Goal: Task Accomplishment & Management: Use online tool/utility

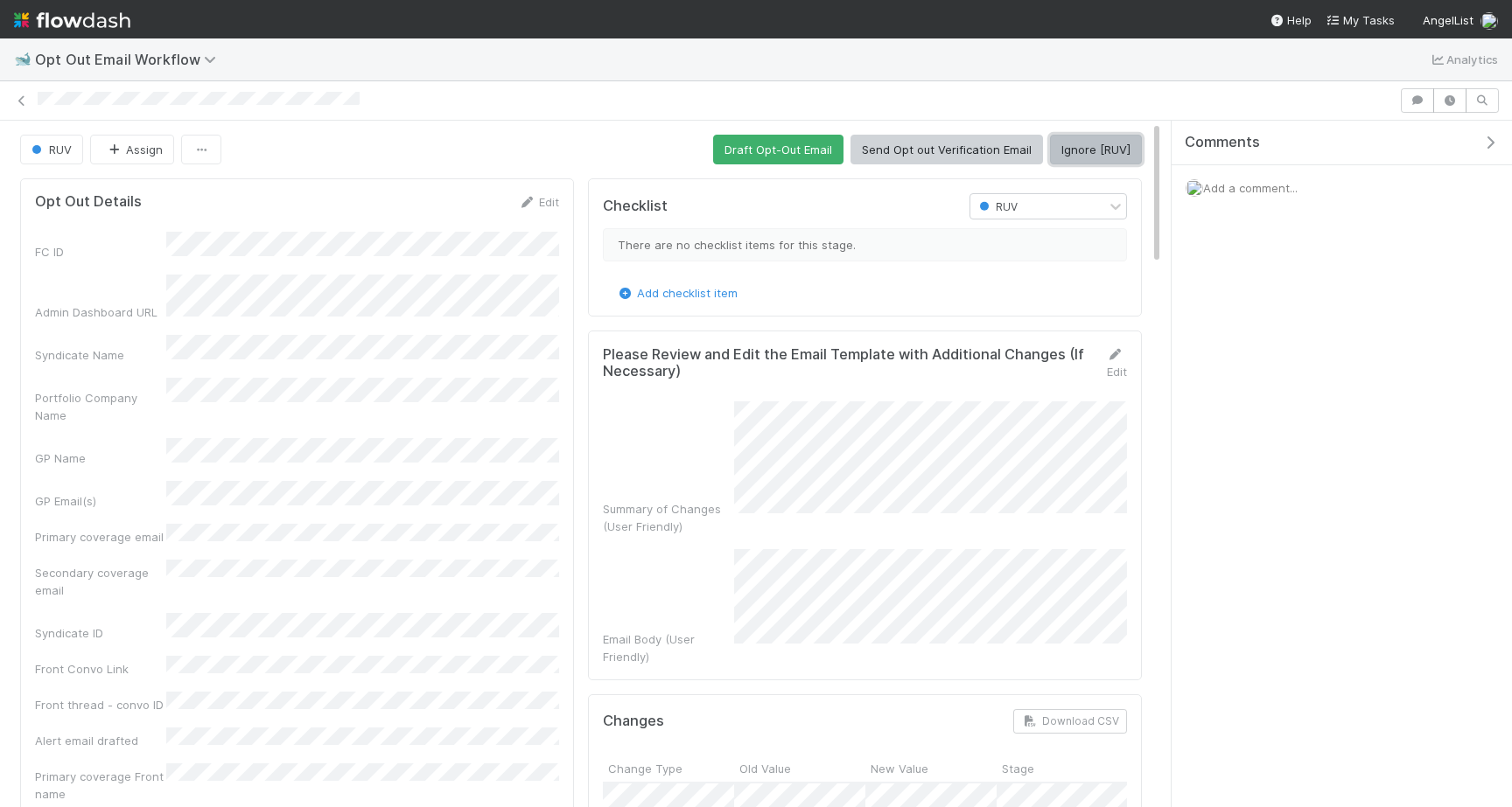
click at [1081, 155] on button "Ignore [RUV]" at bounding box center [1096, 149] width 92 height 30
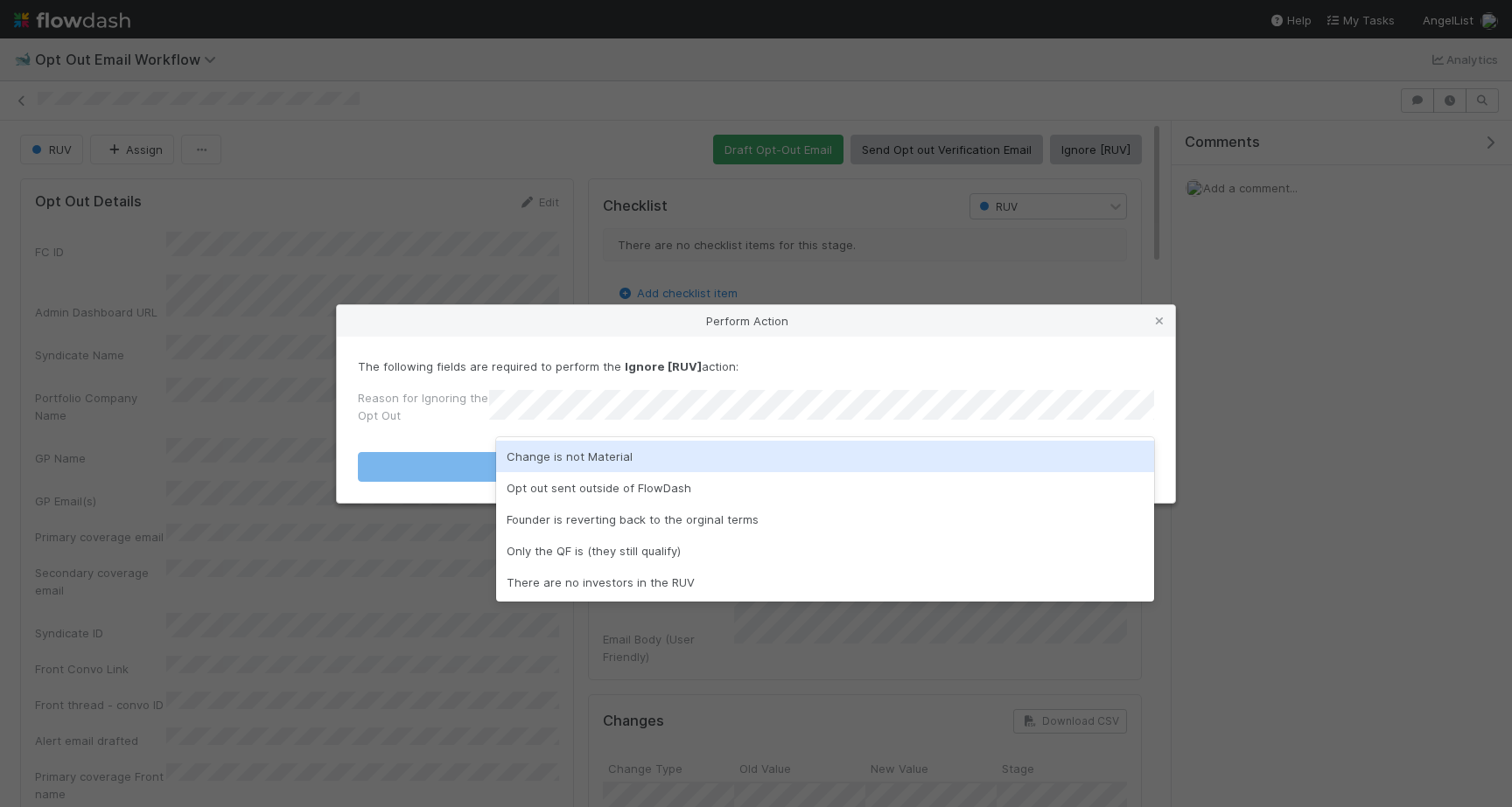
click at [642, 464] on div "Change is not Material" at bounding box center [824, 457] width 658 height 32
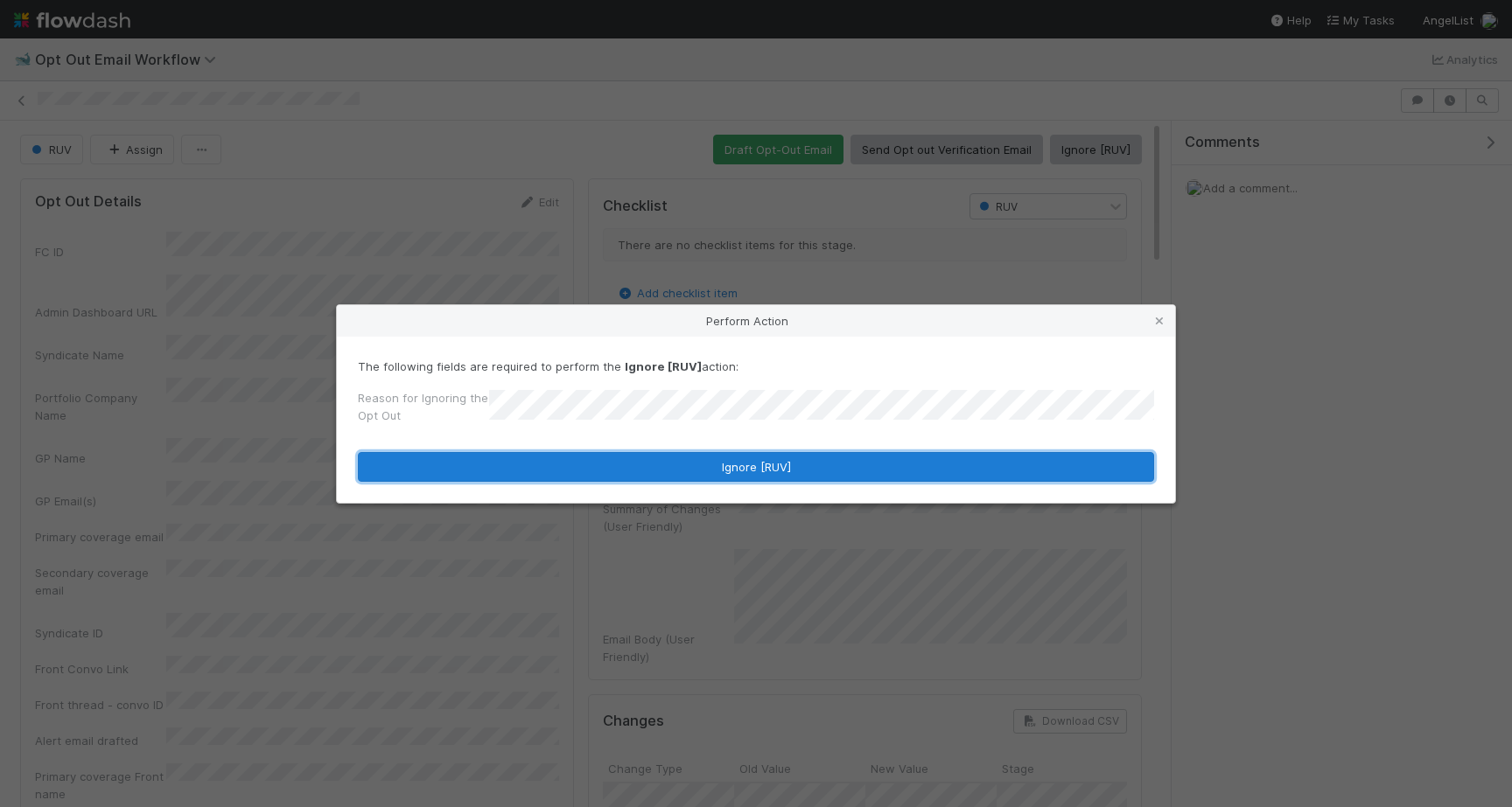
click at [640, 464] on button "Ignore [RUV]" at bounding box center [756, 467] width 796 height 30
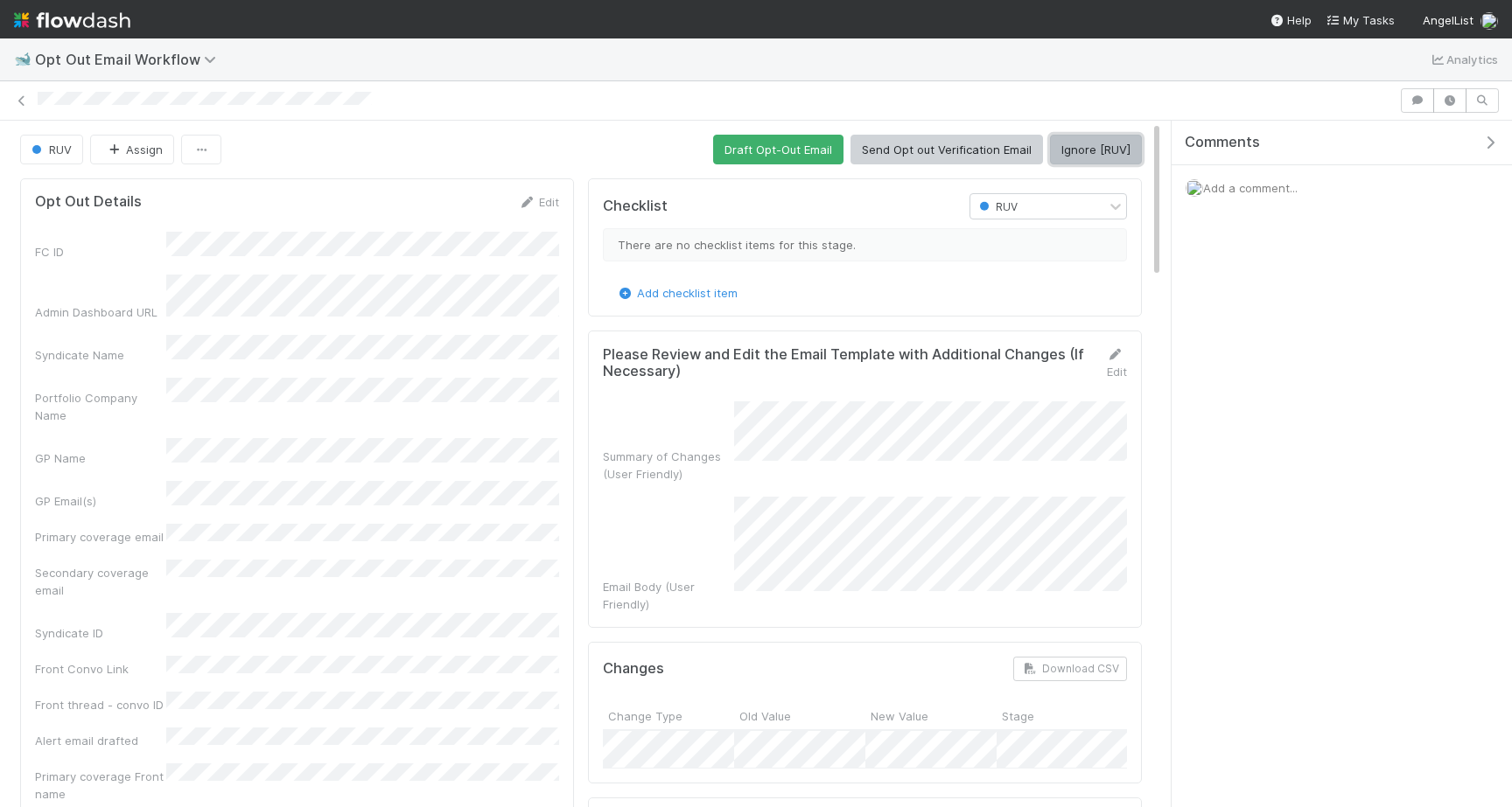
click at [1068, 146] on button "Ignore [RUV]" at bounding box center [1096, 149] width 92 height 30
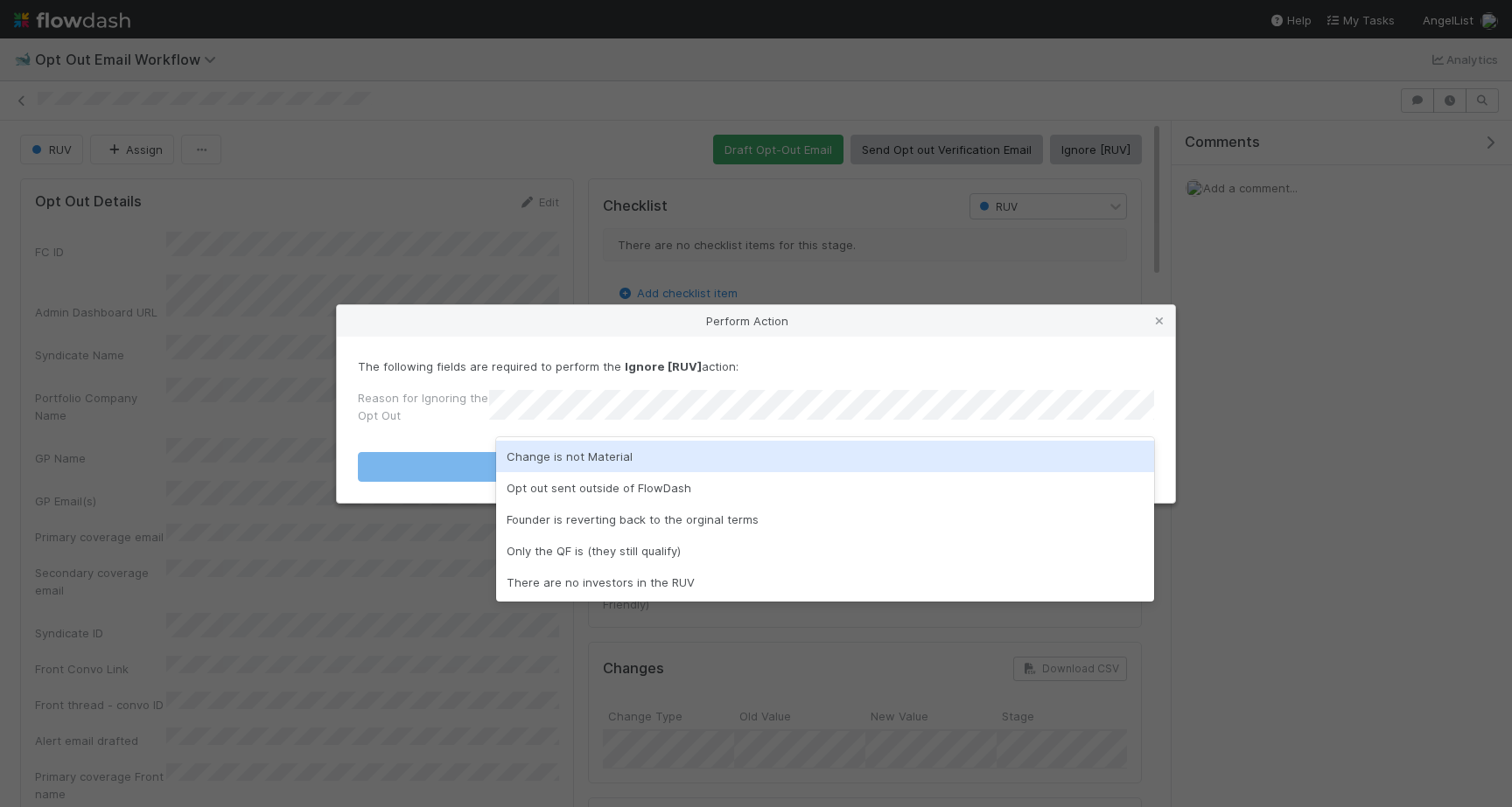
click at [947, 434] on form "The following fields are required to perform the Ignore [RUV] action: Reason fo…" at bounding box center [756, 419] width 796 height 124
click at [936, 452] on div "Change is not Material" at bounding box center [824, 457] width 658 height 32
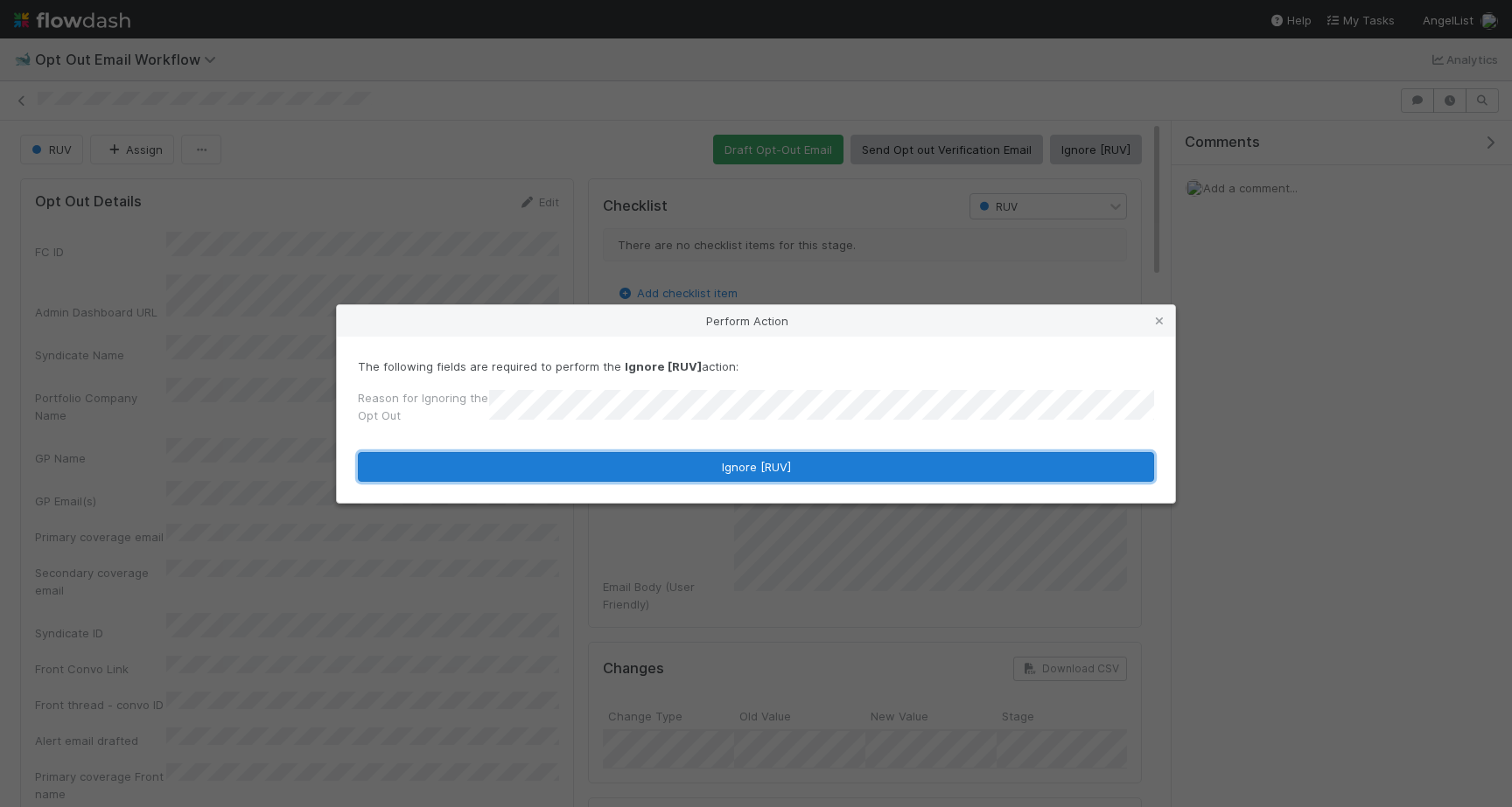
click at [936, 459] on button "Ignore [RUV]" at bounding box center [756, 467] width 796 height 30
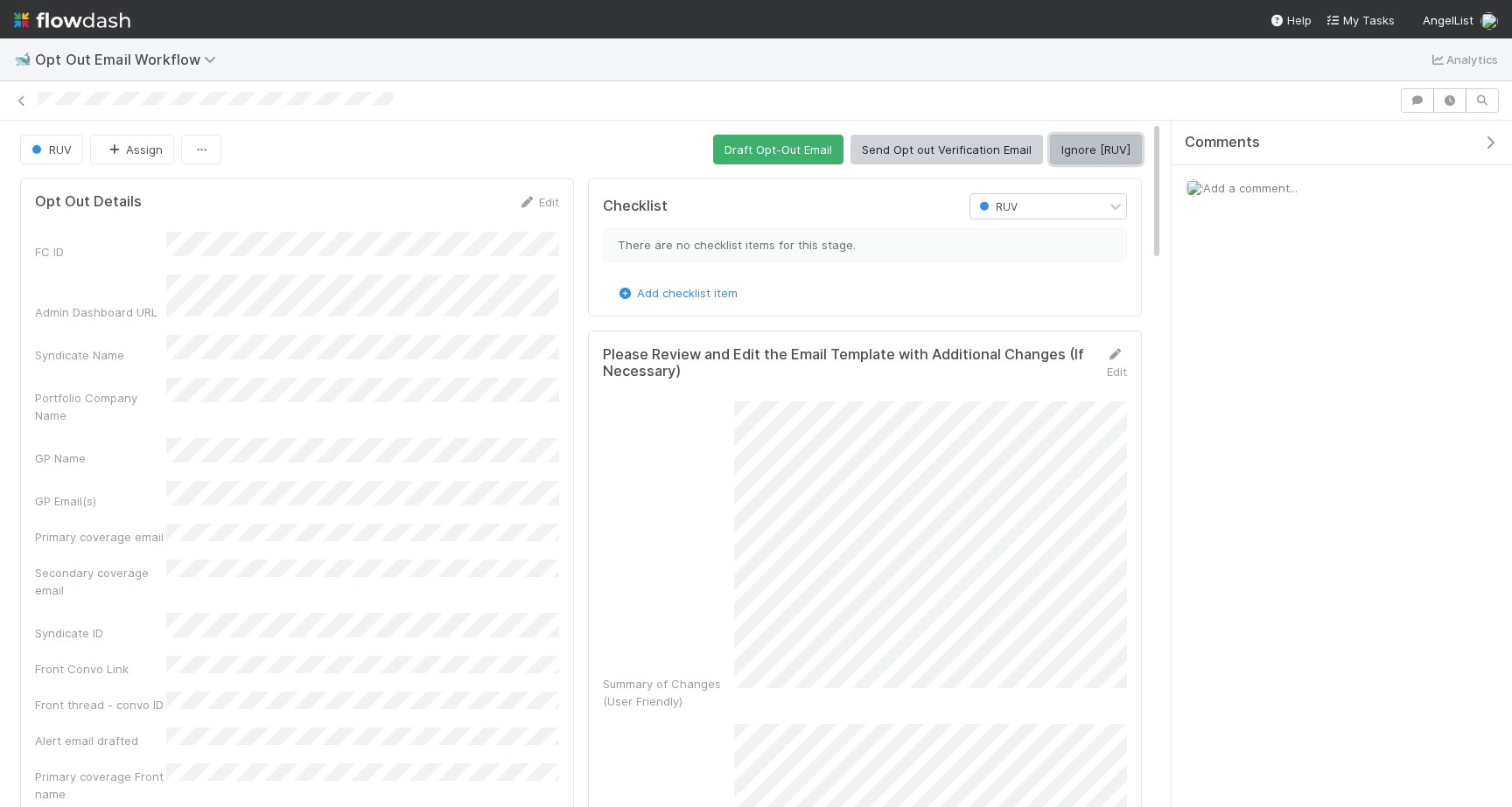
click at [1060, 153] on button "Ignore [RUV]" at bounding box center [1096, 149] width 92 height 30
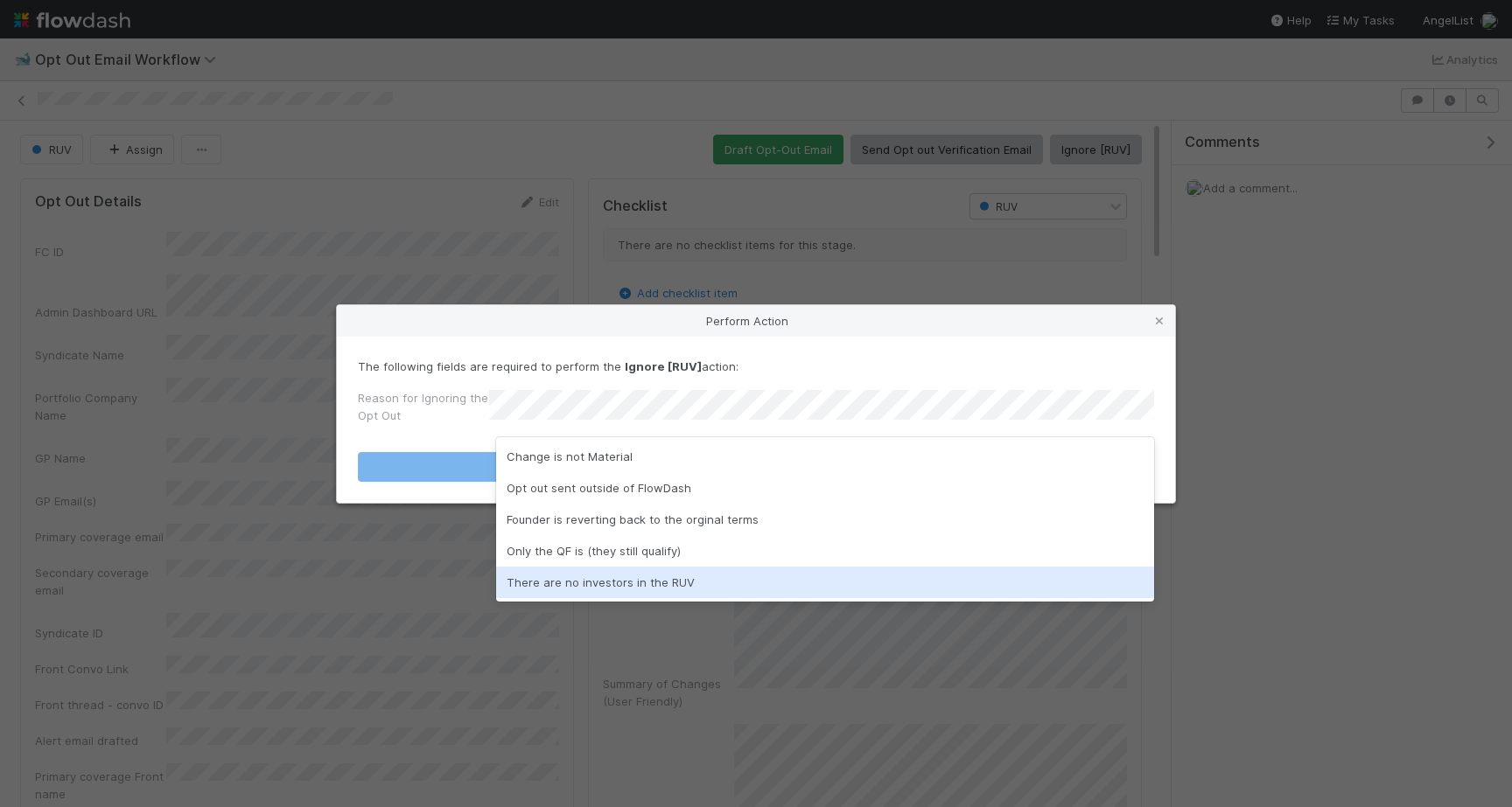
drag, startPoint x: 669, startPoint y: 557, endPoint x: 670, endPoint y: 574, distance: 17.0
click at [670, 574] on div "Change is not Material Opt out sent outside of FlowDash Founder is reverting ba…" at bounding box center [824, 518] width 658 height 164
click at [670, 574] on div "There are no investors in the RUV" at bounding box center [824, 583] width 658 height 32
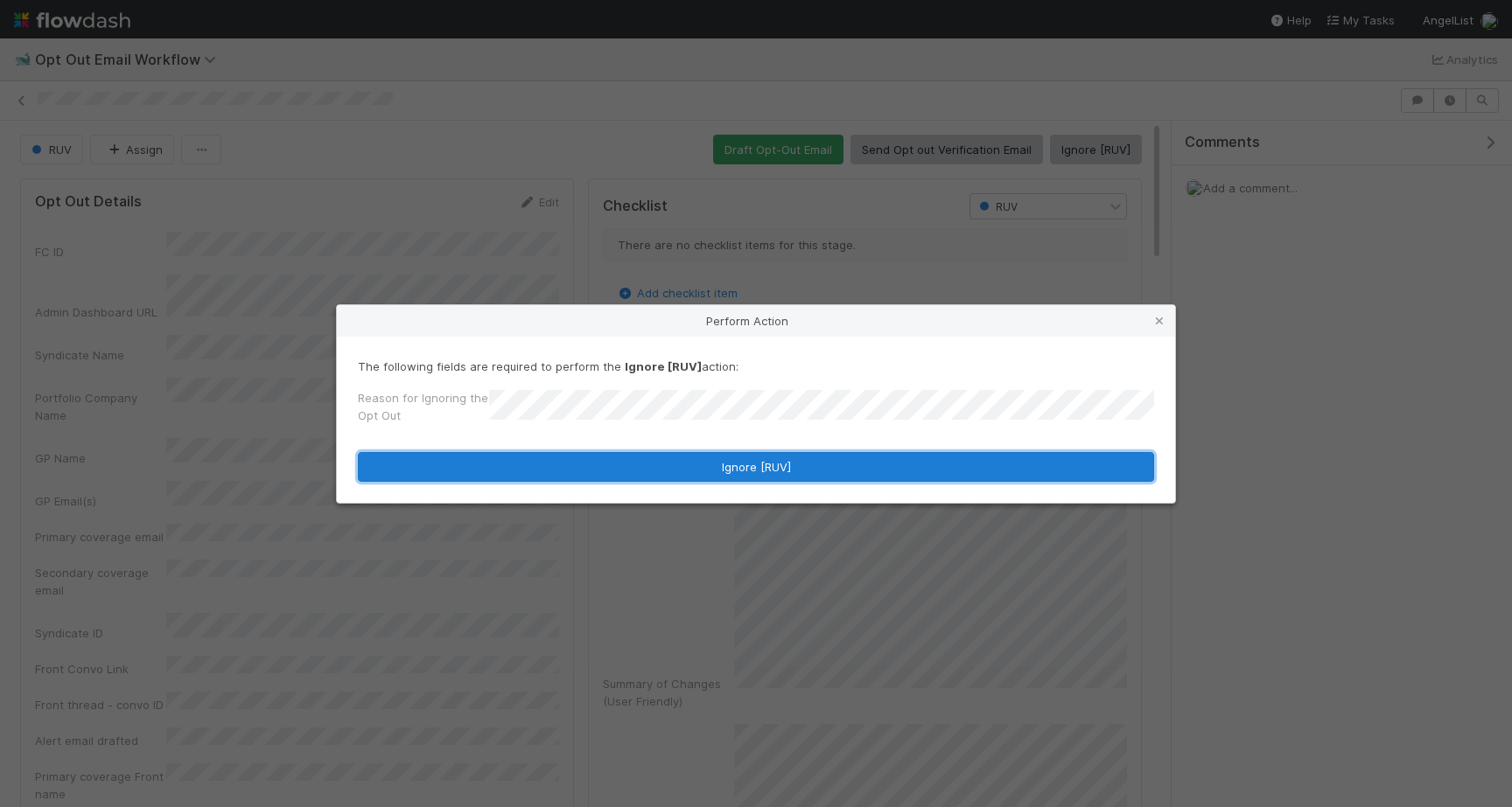
click at [701, 481] on button "Ignore [RUV]" at bounding box center [756, 467] width 796 height 30
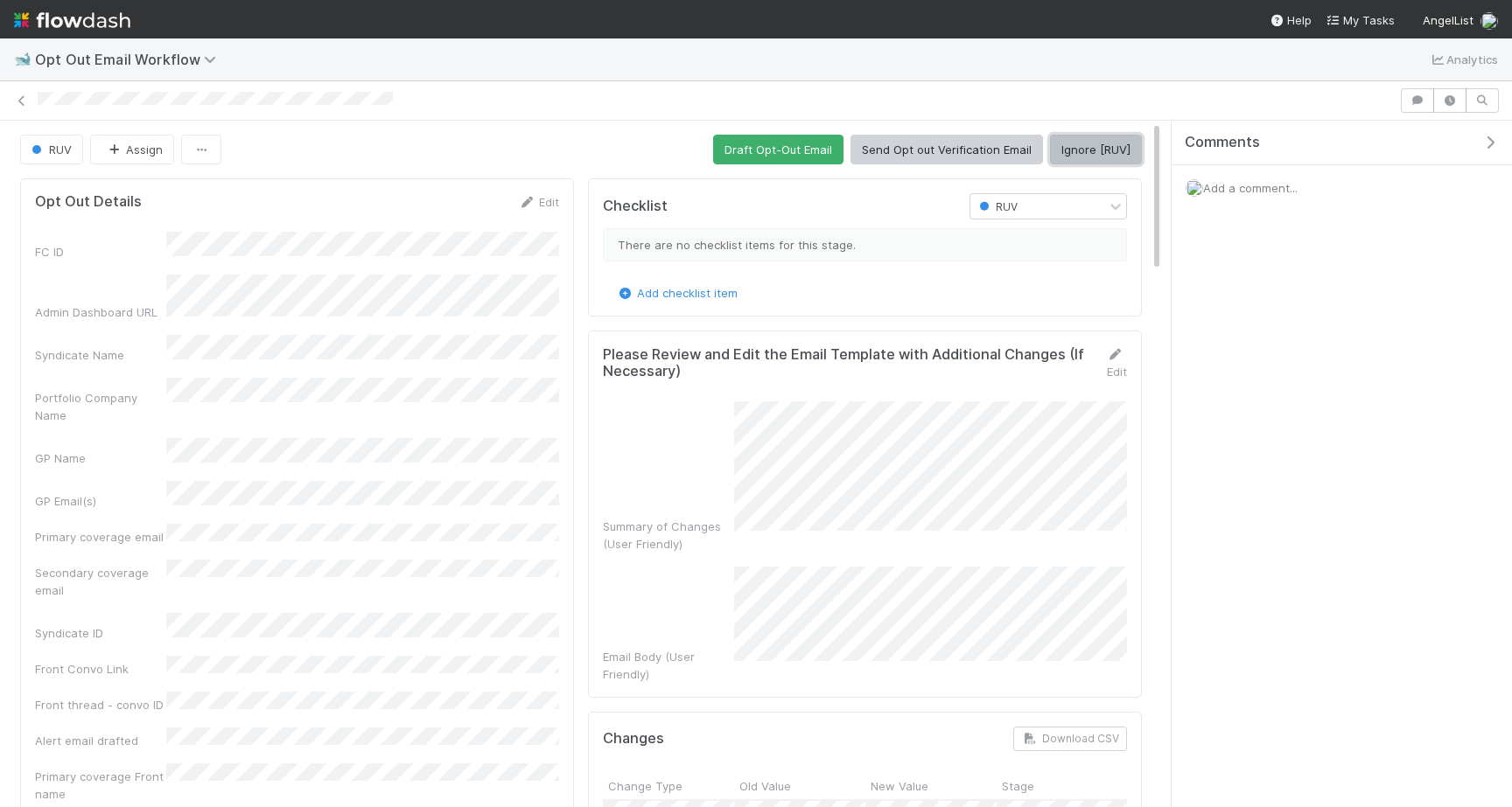
click at [1081, 150] on button "Ignore [RUV]" at bounding box center [1096, 149] width 92 height 30
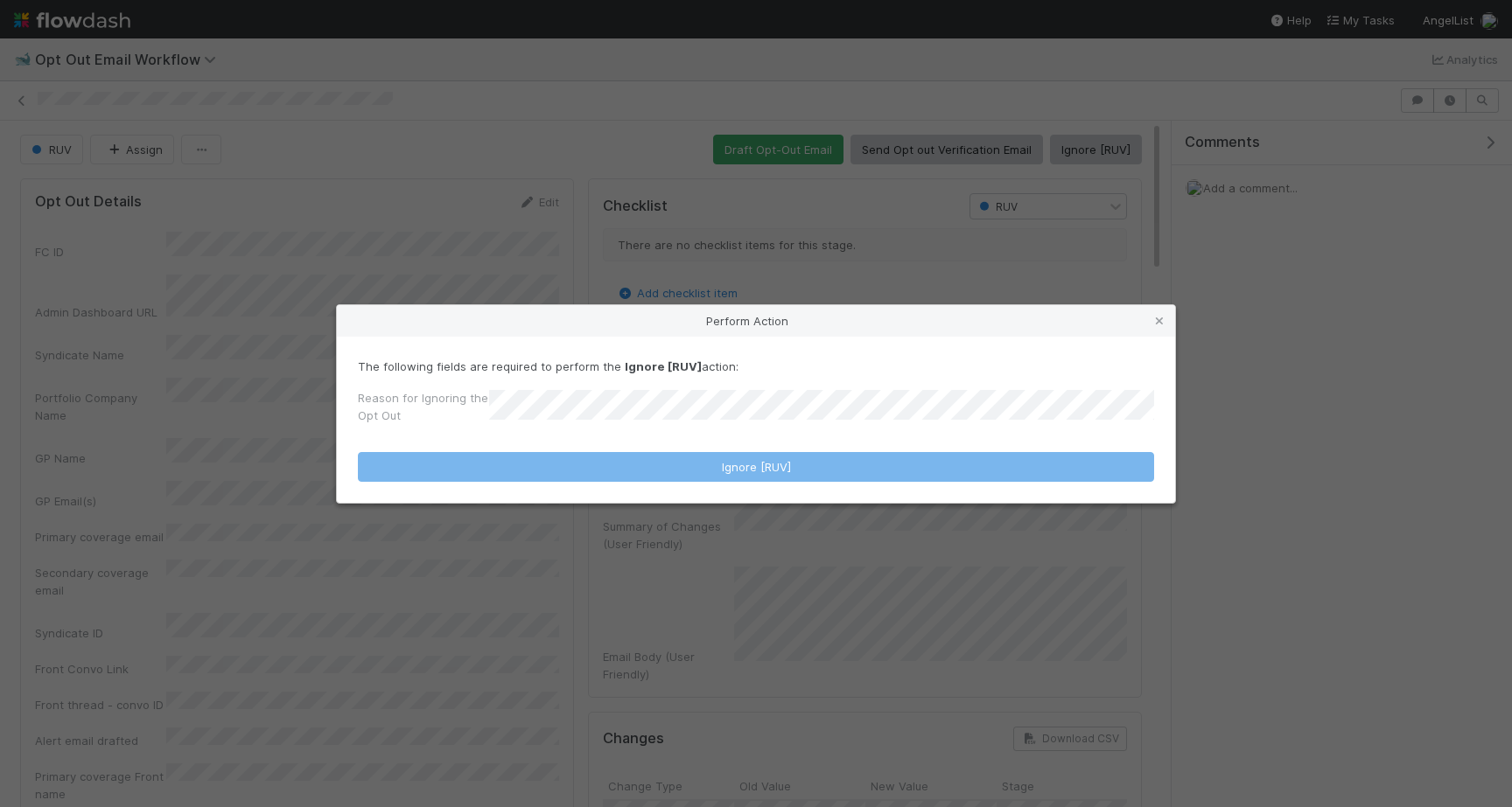
click at [757, 394] on div "Reason for Ignoring the Opt Out" at bounding box center [756, 410] width 796 height 42
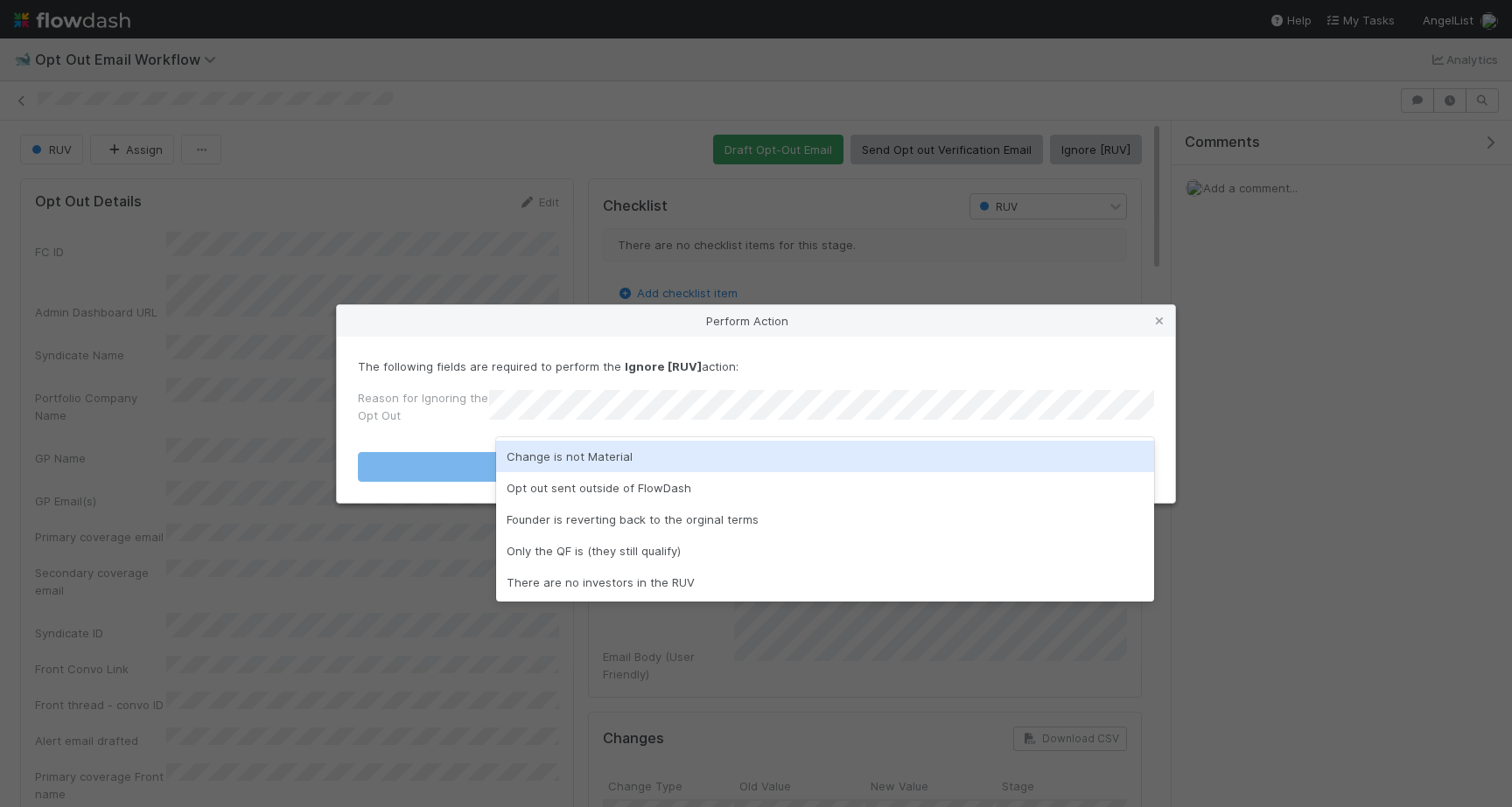
click at [720, 462] on div "Change is not Material" at bounding box center [824, 457] width 658 height 32
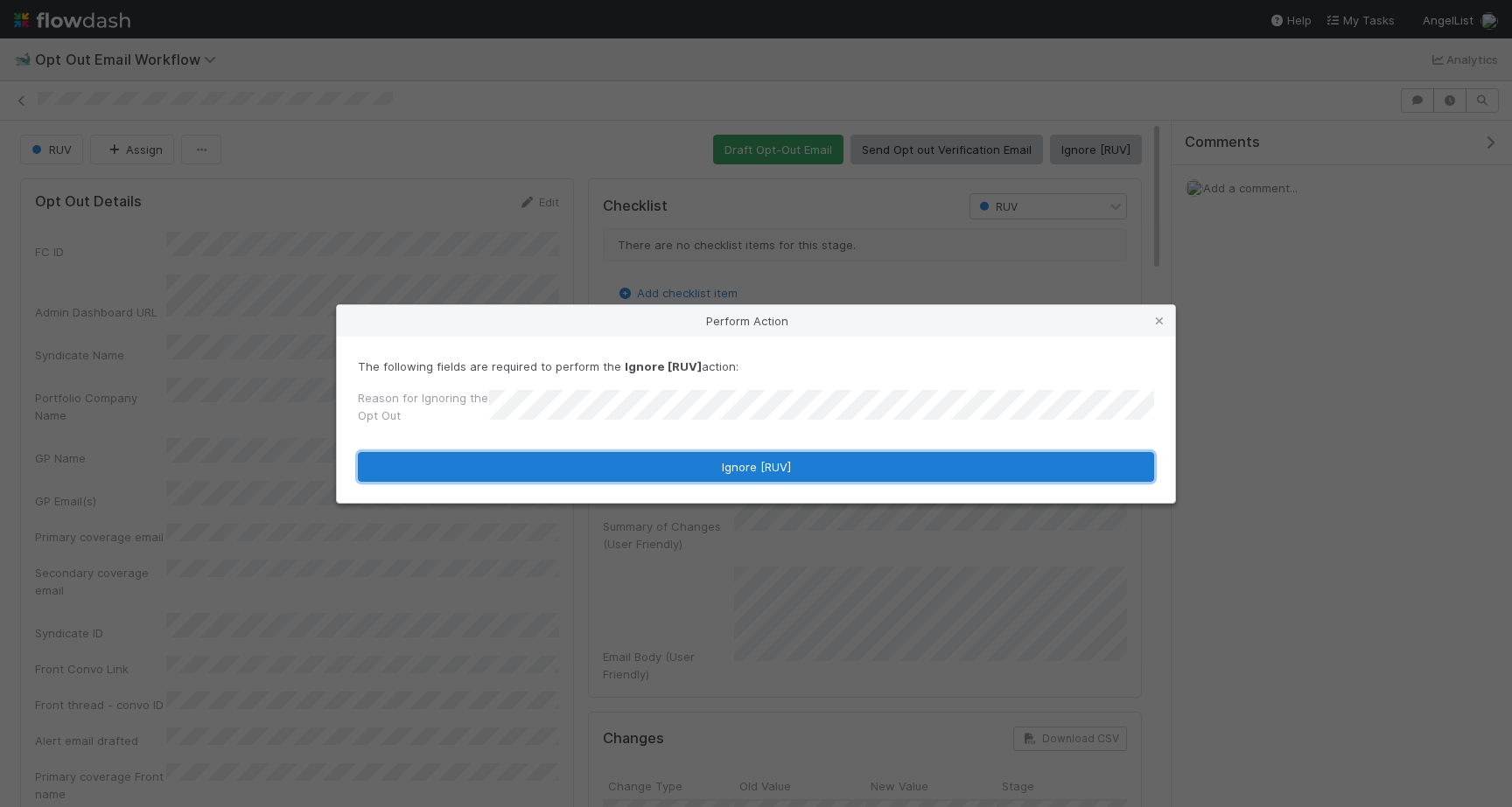
click at [720, 462] on button "Ignore [RUV]" at bounding box center [756, 467] width 796 height 30
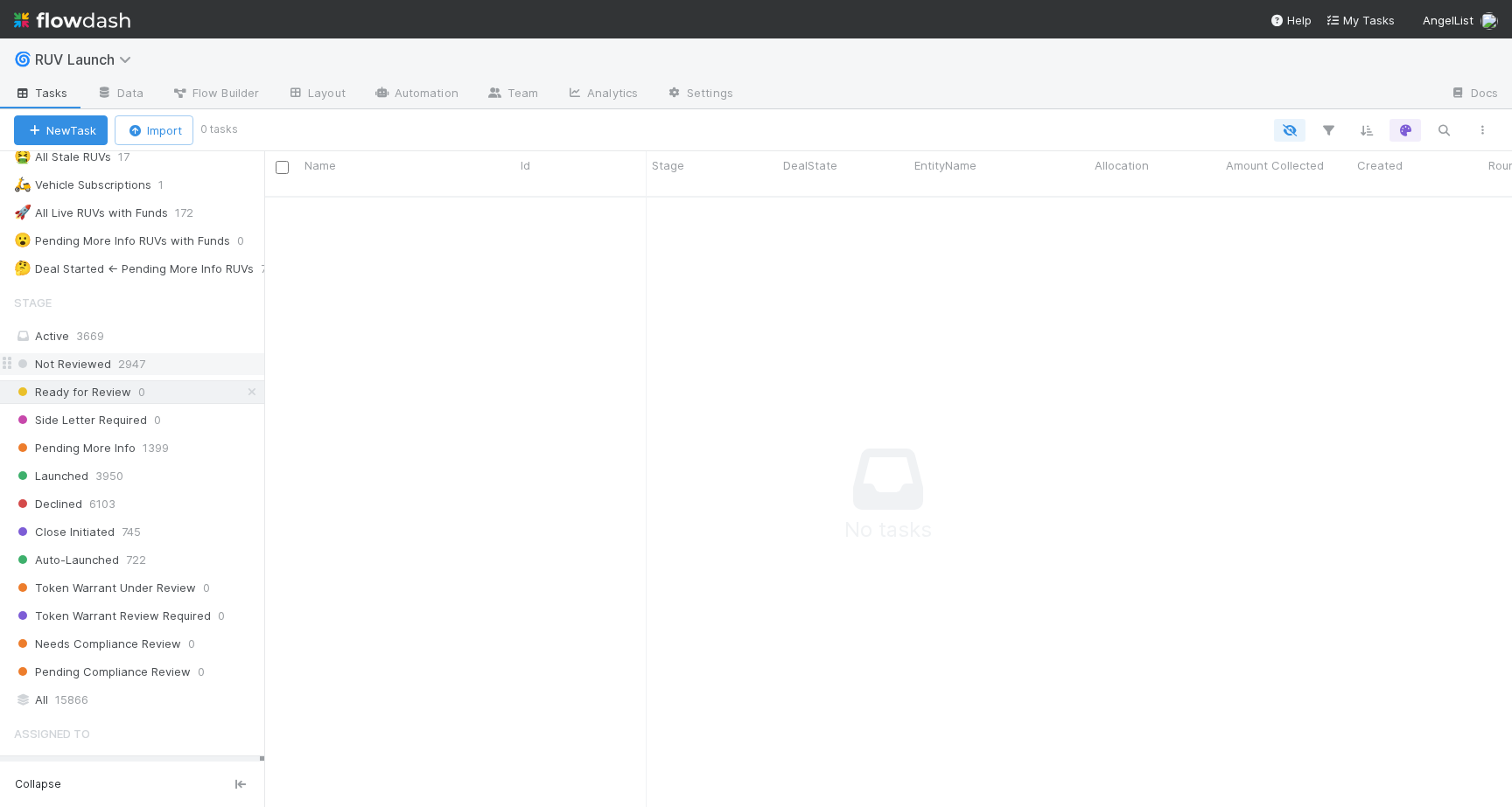
scroll to position [460, 0]
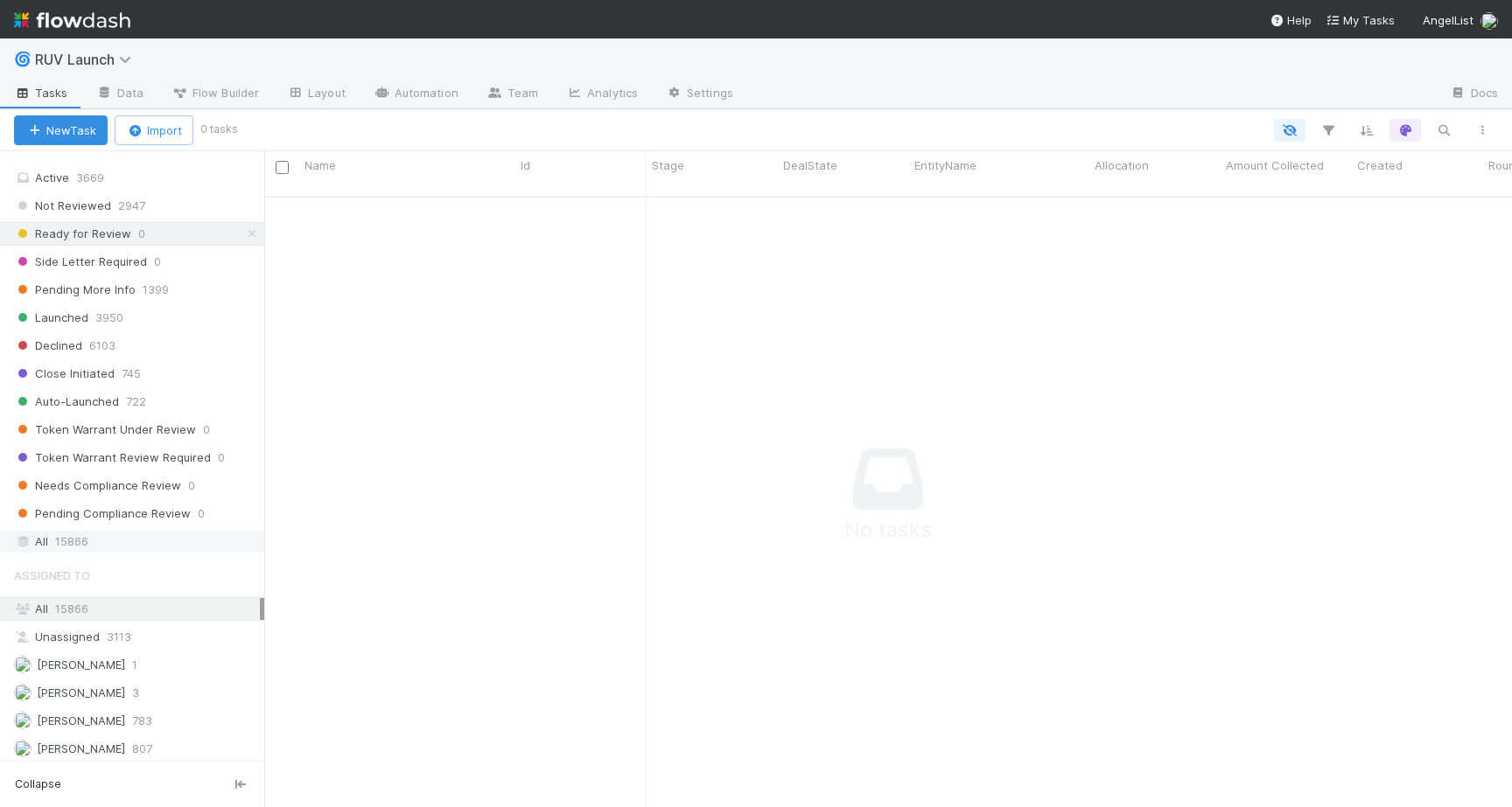
click at [58, 531] on span "15866" at bounding box center [71, 542] width 33 height 22
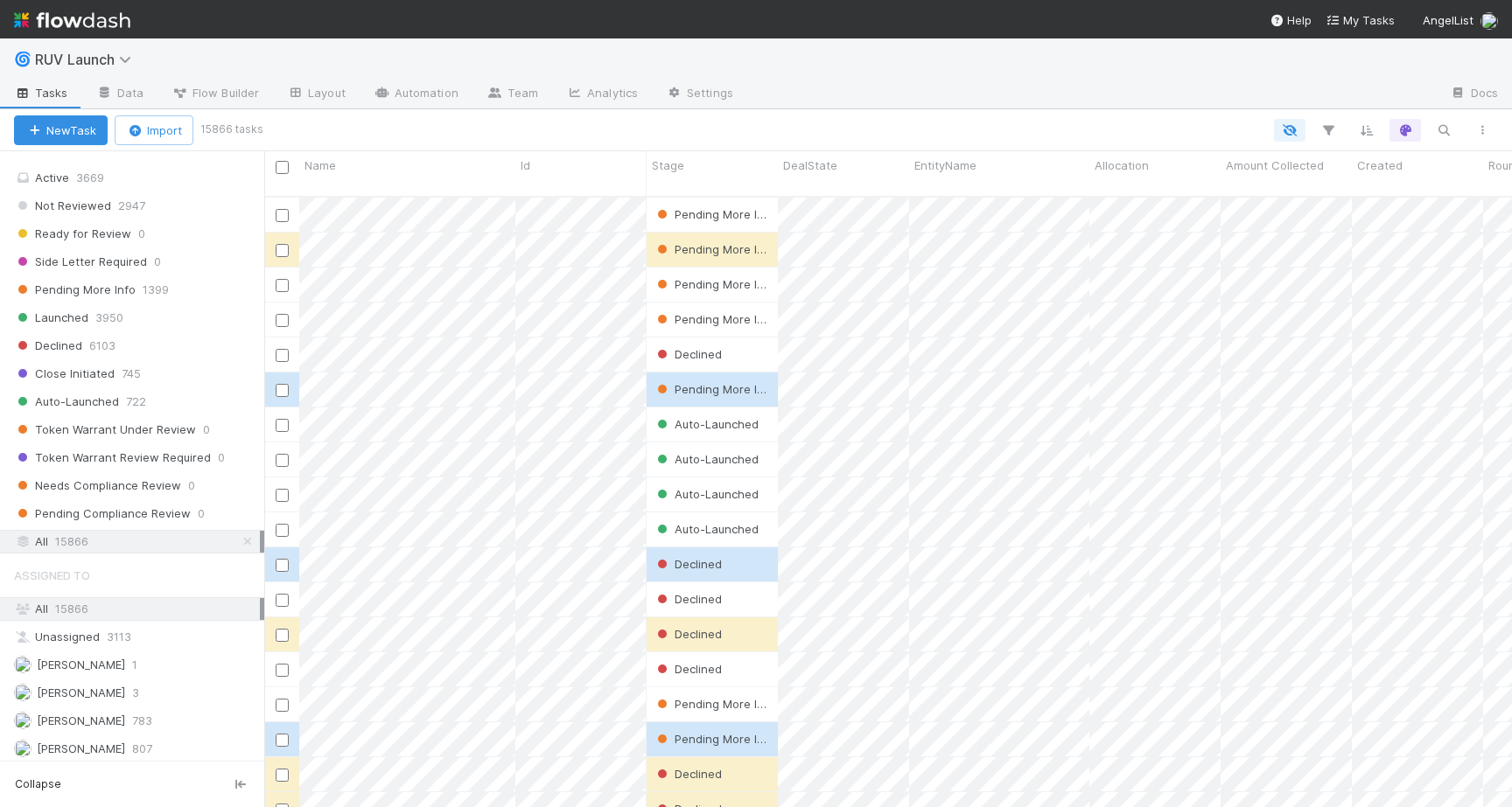
scroll to position [625, 1247]
click at [1445, 128] on icon "button" at bounding box center [1443, 130] width 18 height 16
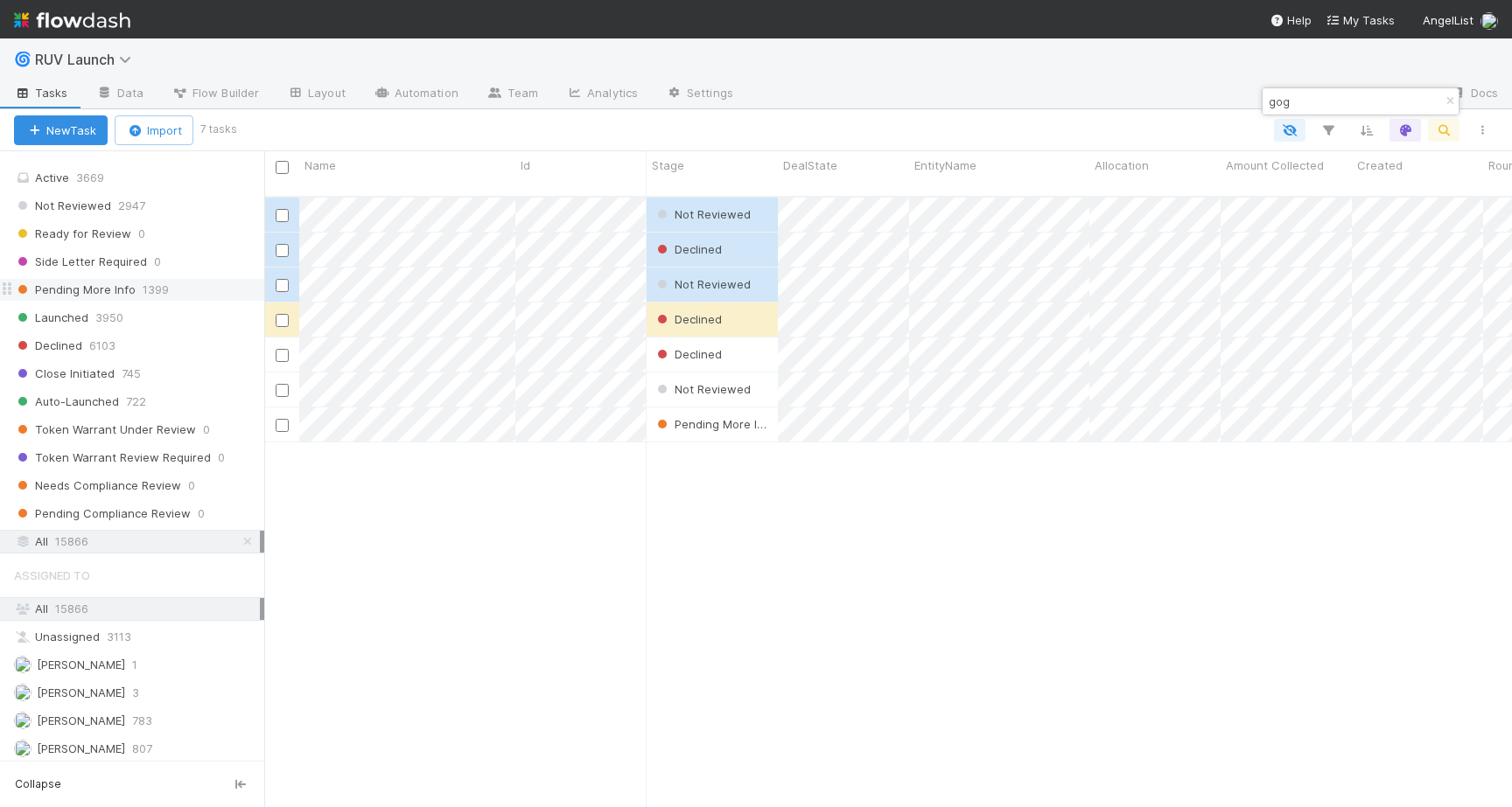
type input "gog"
click at [108, 293] on span "Pending More Info" at bounding box center [75, 290] width 121 height 22
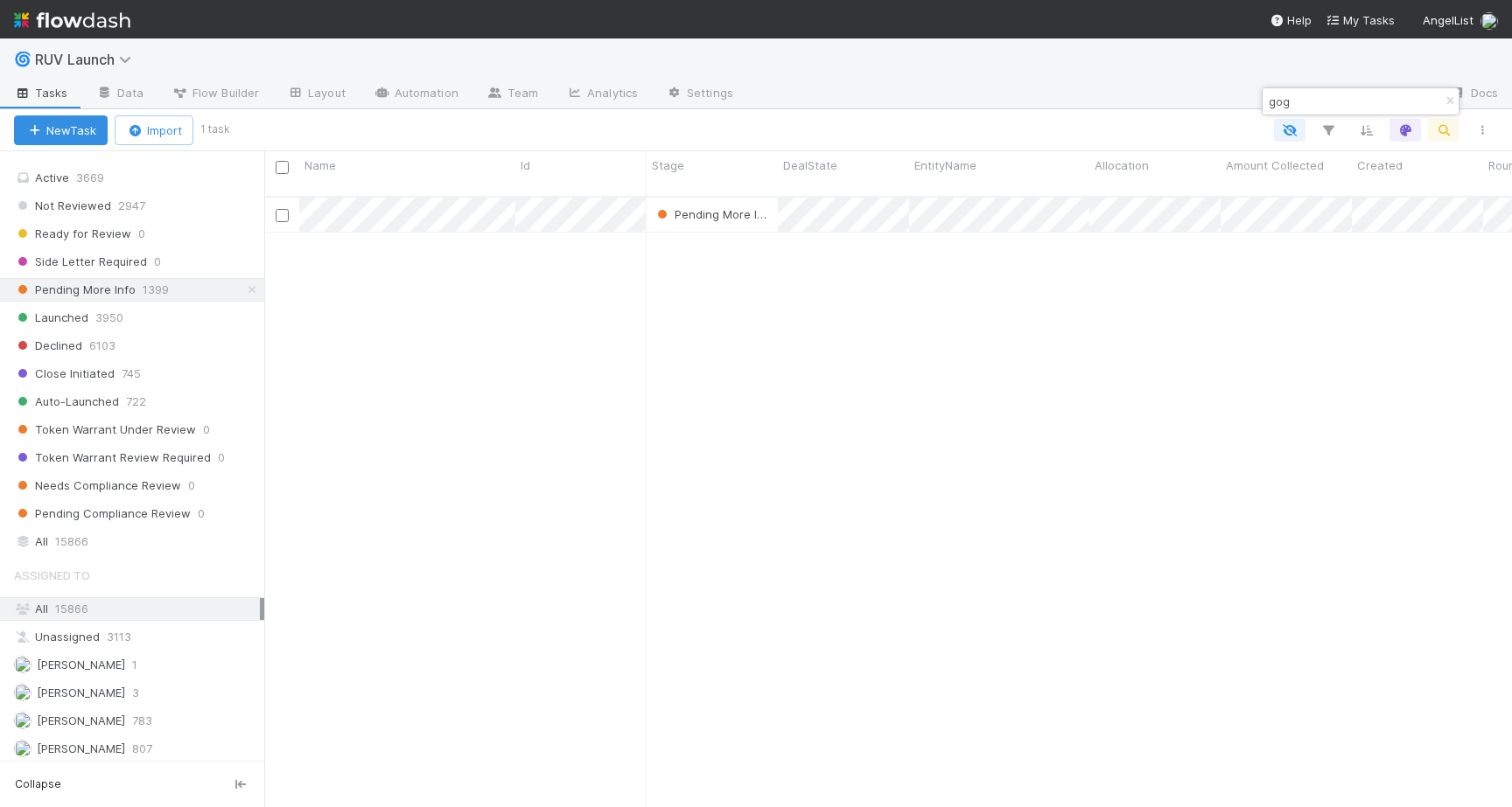
scroll to position [625, 1247]
click at [1444, 104] on icon "button" at bounding box center [1450, 101] width 18 height 11
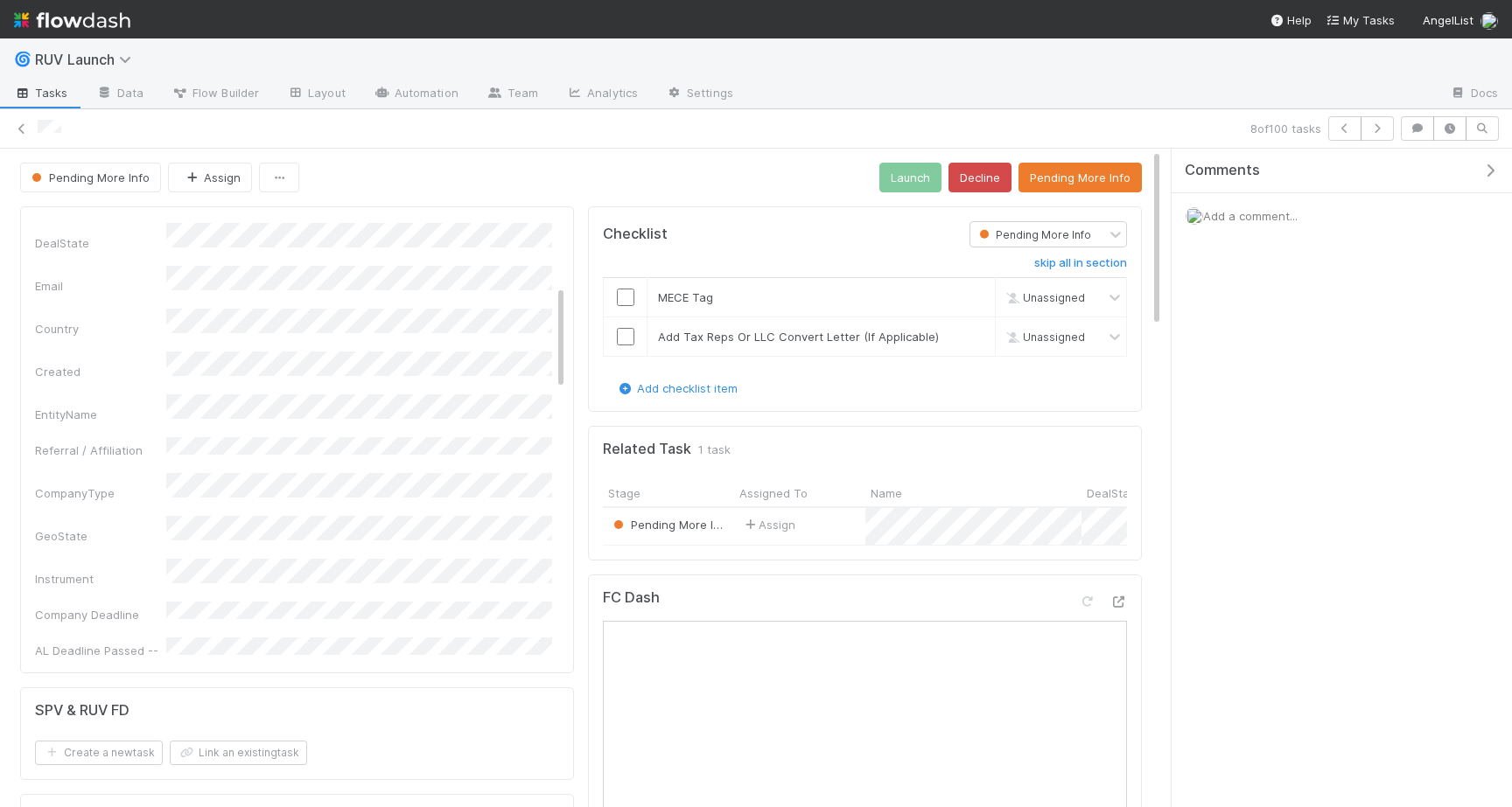
scroll to position [266, 0]
